Goal: Transaction & Acquisition: Download file/media

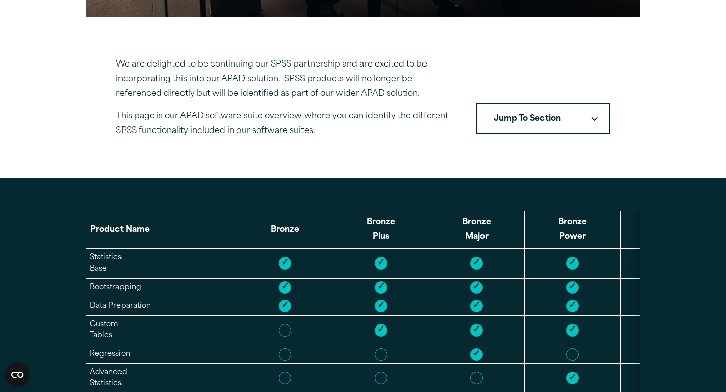
scroll to position [269, 0]
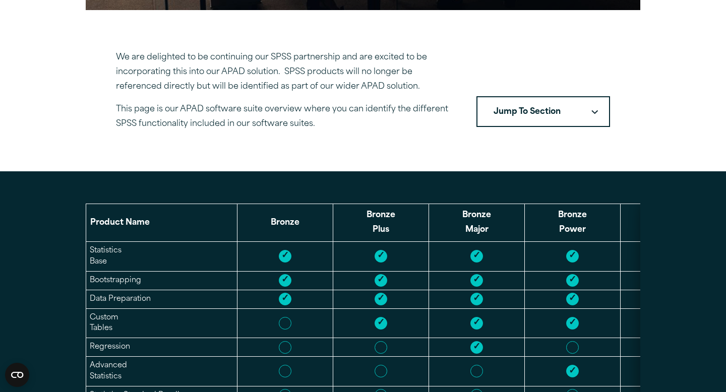
click at [523, 119] on button "Jump To Section" at bounding box center [544, 111] width 134 height 31
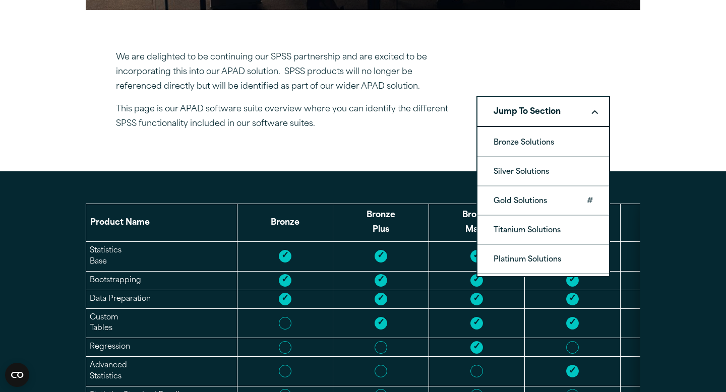
click at [540, 200] on link "Gold Solutions" at bounding box center [544, 201] width 132 height 28
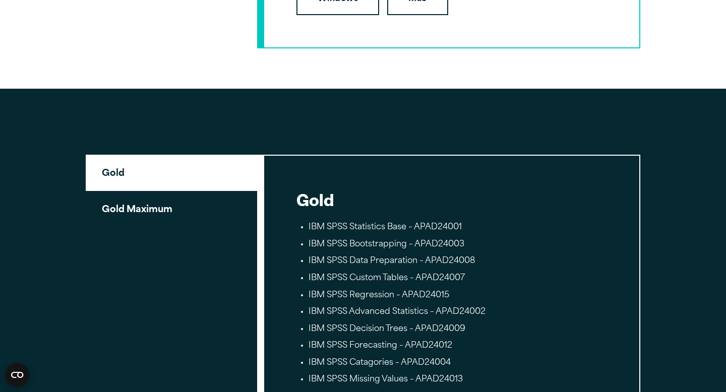
scroll to position [1854, 0]
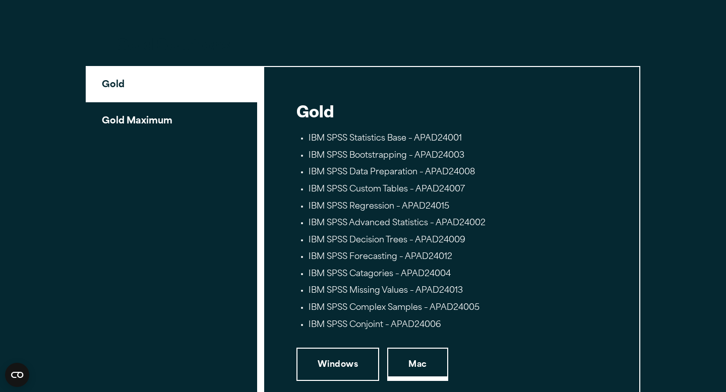
click at [413, 363] on link "Mac" at bounding box center [417, 364] width 61 height 33
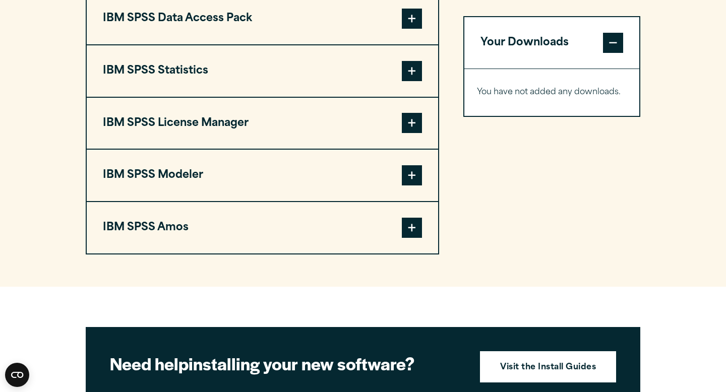
scroll to position [769, 0]
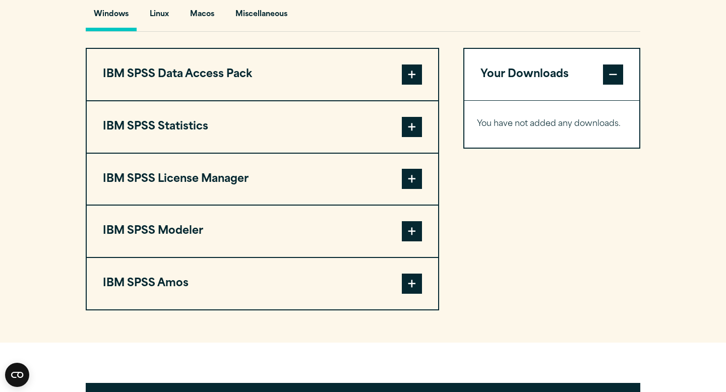
click at [420, 131] on span at bounding box center [412, 127] width 20 height 20
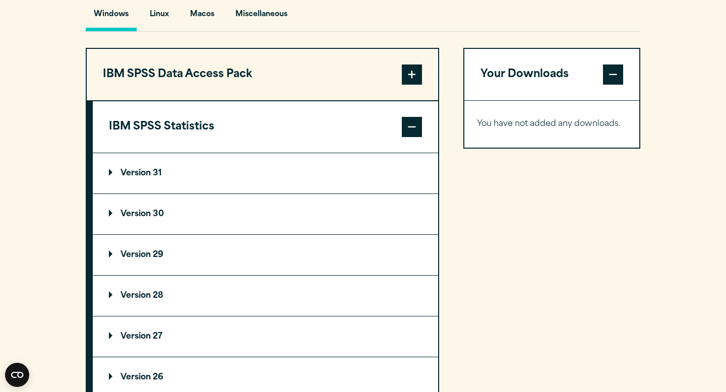
click at [242, 194] on summary "Version 31" at bounding box center [266, 173] width 346 height 40
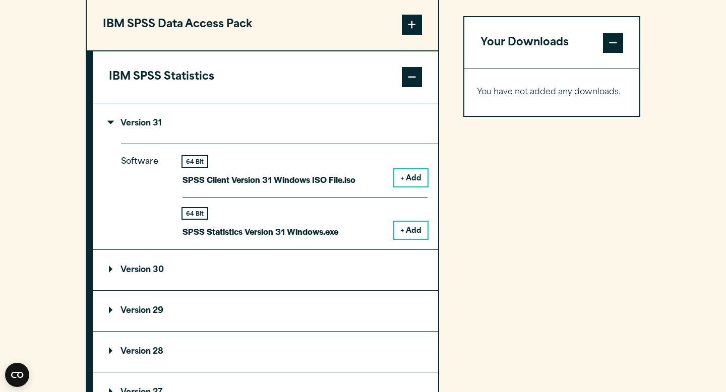
scroll to position [820, 0]
click at [172, 271] on summary "Version 30" at bounding box center [266, 270] width 346 height 40
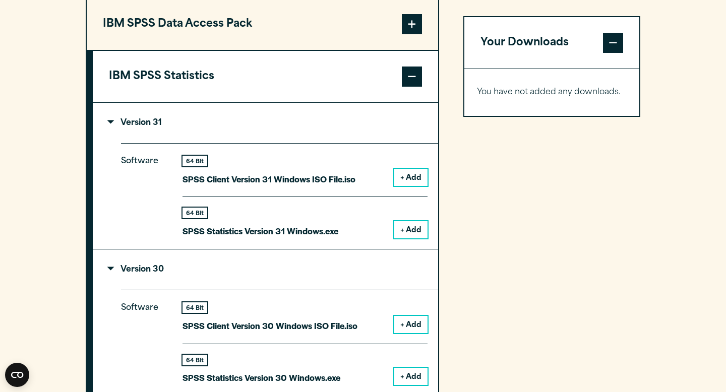
scroll to position [915, 0]
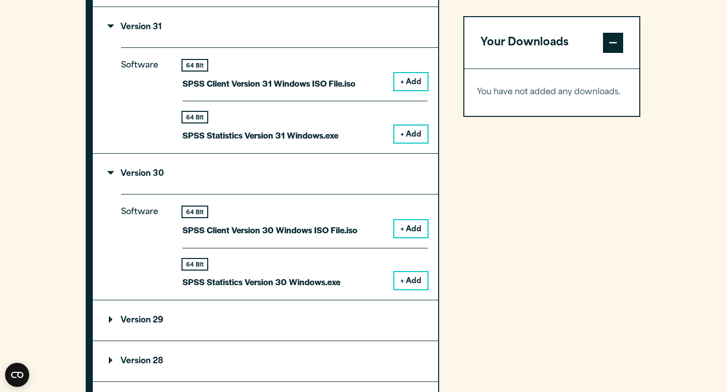
click at [169, 183] on summary "Version 30" at bounding box center [266, 174] width 346 height 40
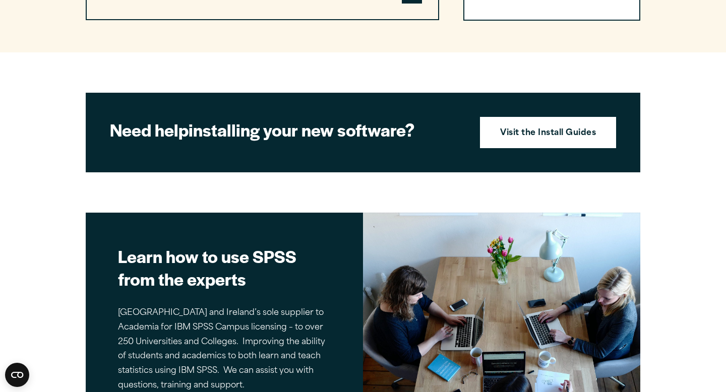
scroll to position [590, 0]
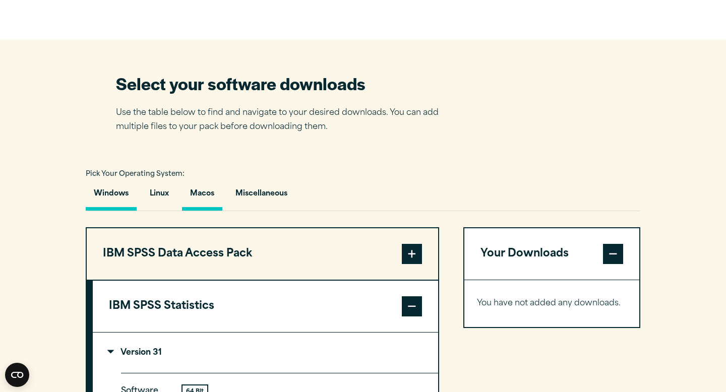
click at [209, 208] on button "Macos" at bounding box center [202, 196] width 40 height 29
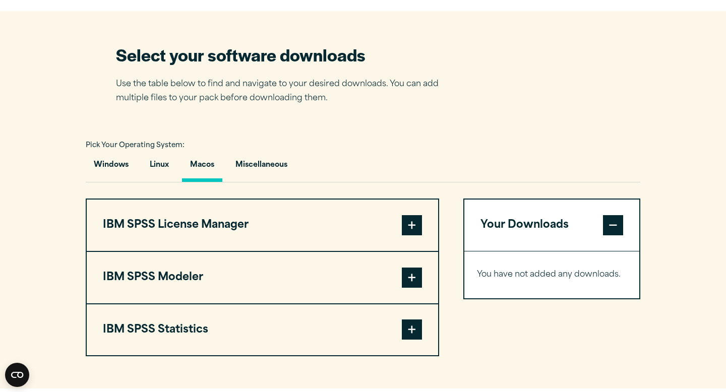
scroll to position [621, 0]
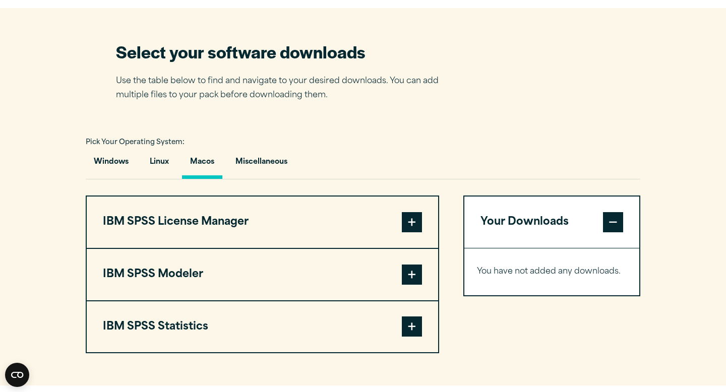
click at [208, 340] on button "IBM SPSS Statistics" at bounding box center [263, 327] width 352 height 51
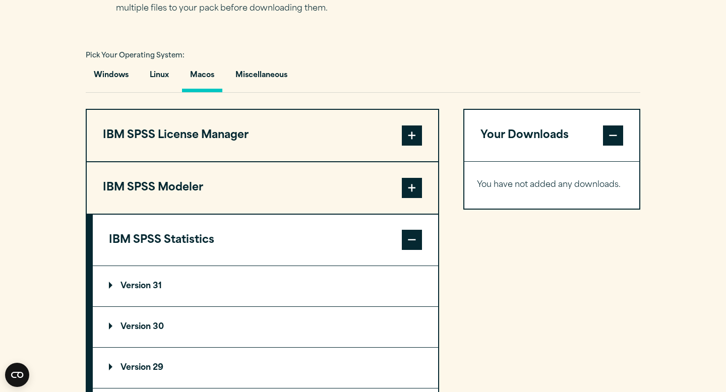
scroll to position [760, 0]
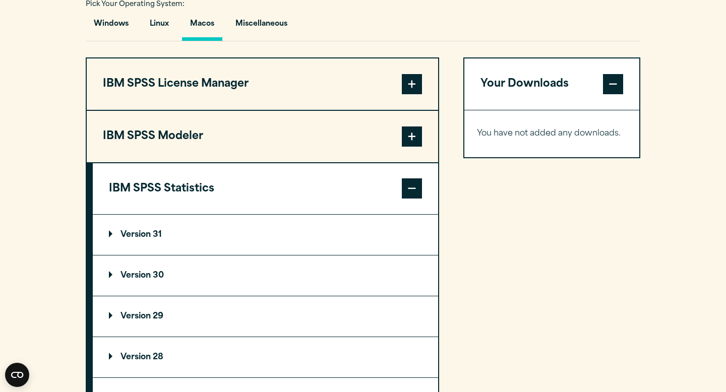
click at [179, 246] on summary "Version 31" at bounding box center [266, 235] width 346 height 40
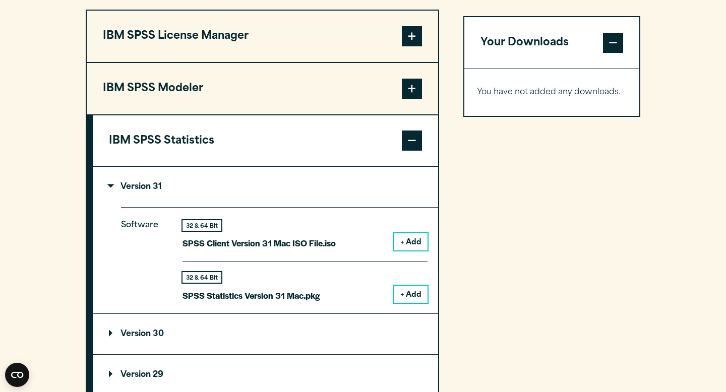
scroll to position [822, 0]
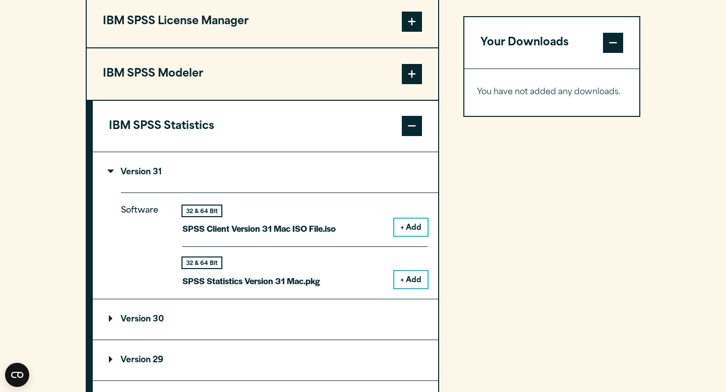
click at [403, 282] on button "+ Add" at bounding box center [410, 279] width 33 height 17
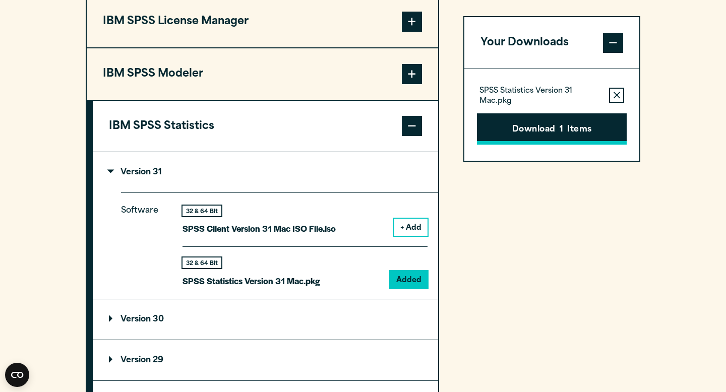
click at [519, 141] on button "Download 1 Items" at bounding box center [552, 128] width 150 height 31
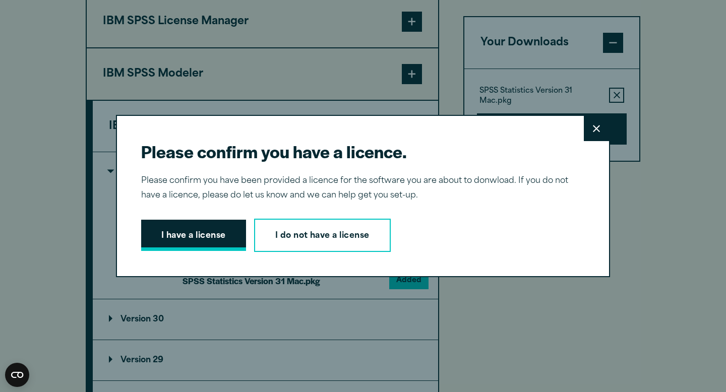
click at [198, 237] on button "I have a license" at bounding box center [193, 235] width 105 height 31
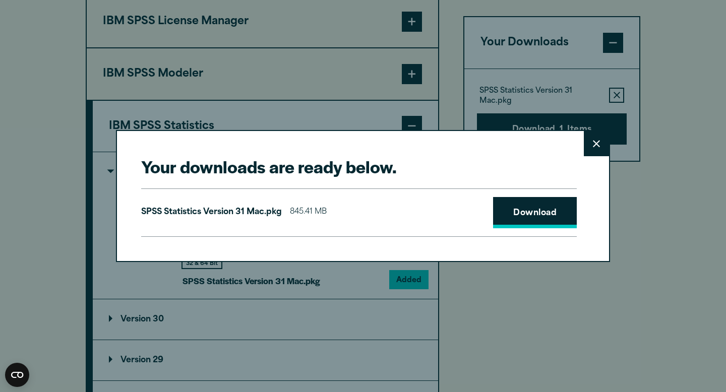
click at [499, 216] on link "Download" at bounding box center [535, 212] width 84 height 31
